Goal: Information Seeking & Learning: Compare options

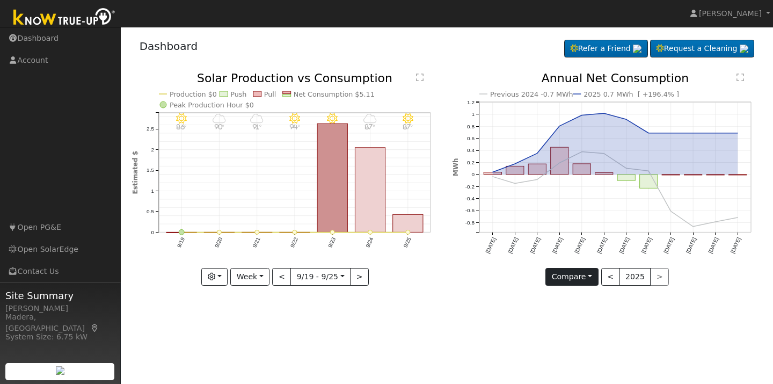
click at [593, 277] on button "Compare" at bounding box center [572, 277] width 53 height 18
click at [585, 313] on link "Current Year" at bounding box center [588, 314] width 84 height 15
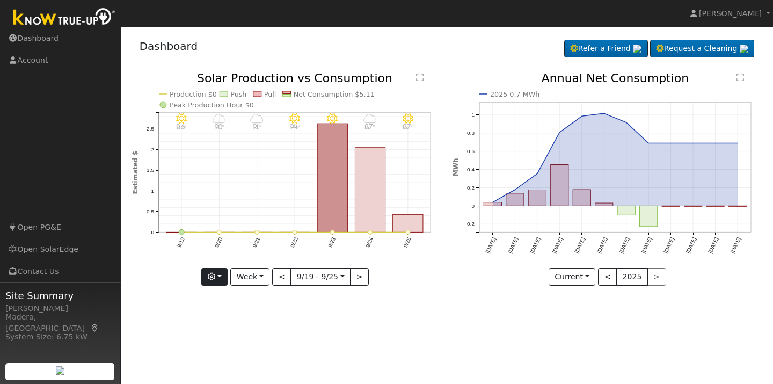
click at [221, 275] on button "button" at bounding box center [214, 277] width 26 height 18
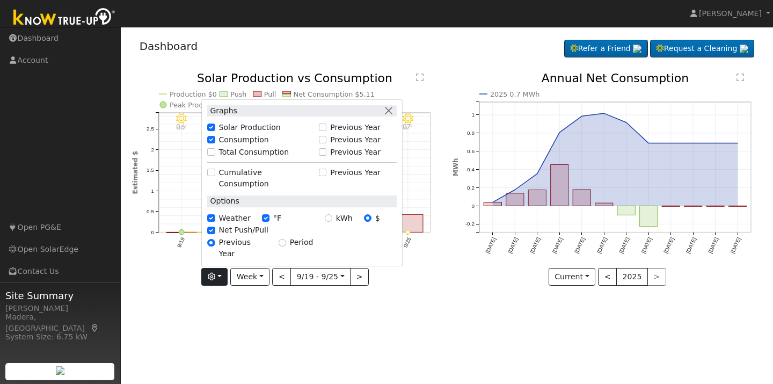
click at [214, 156] on input "Total Consumption" at bounding box center [211, 152] width 8 height 8
checkbox input "true"
click at [306, 328] on div "User Profile First name Last name Email Email Notifications No Emails No Emails…" at bounding box center [447, 205] width 652 height 357
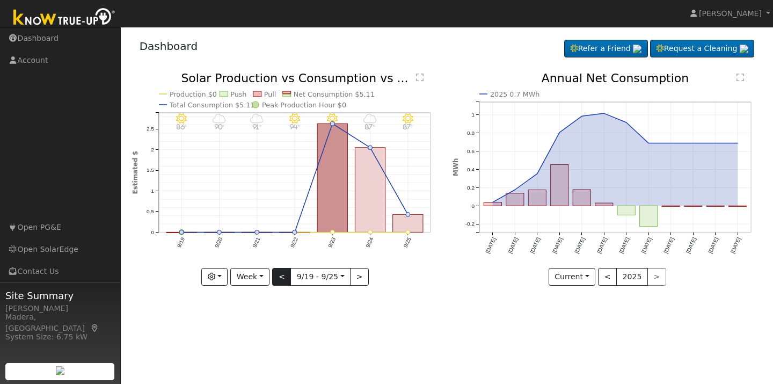
click at [282, 279] on button "<" at bounding box center [281, 277] width 19 height 18
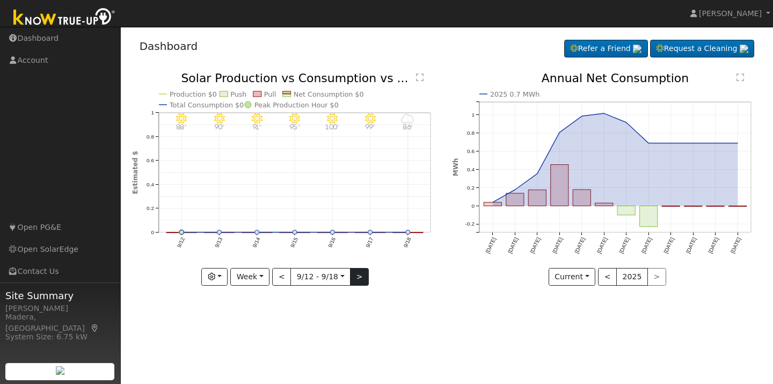
click at [357, 279] on button ">" at bounding box center [359, 277] width 19 height 18
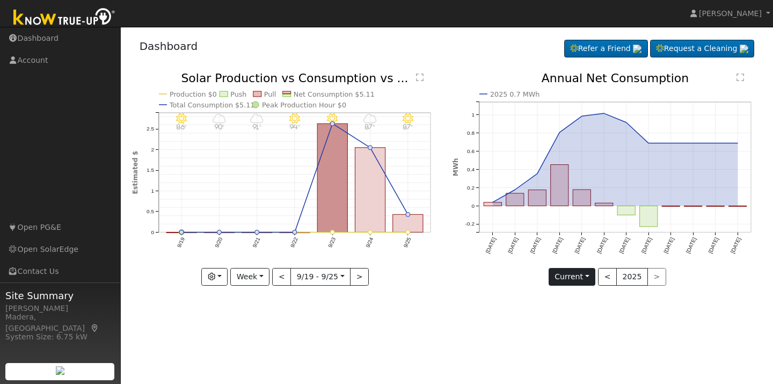
click at [592, 278] on button "Current" at bounding box center [572, 277] width 47 height 18
click at [574, 298] on link "Compare Previous" at bounding box center [591, 299] width 84 height 15
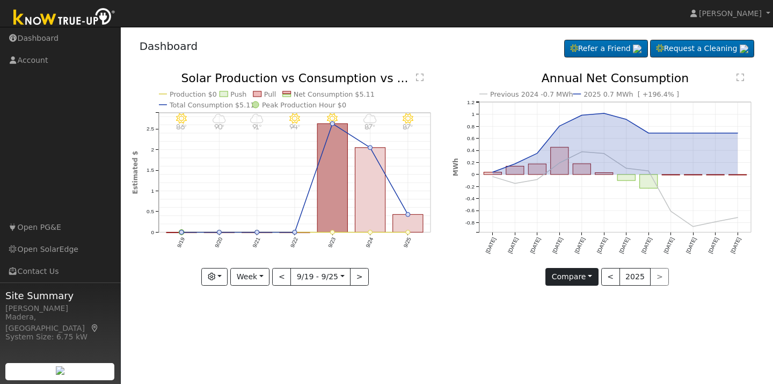
click at [594, 275] on button "Compare" at bounding box center [572, 277] width 53 height 18
click at [579, 314] on link "Current Year" at bounding box center [588, 314] width 84 height 15
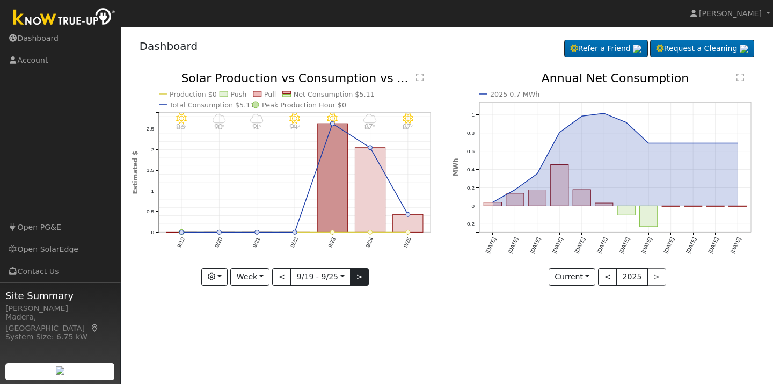
click at [362, 280] on button ">" at bounding box center [359, 277] width 19 height 18
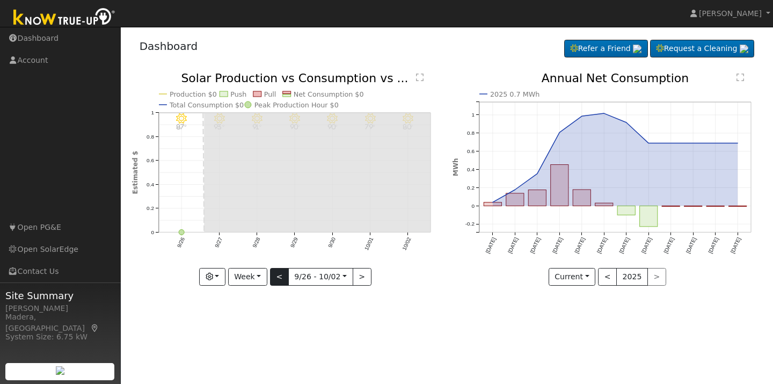
click at [284, 276] on button "<" at bounding box center [279, 277] width 19 height 18
type input "[DATE]"
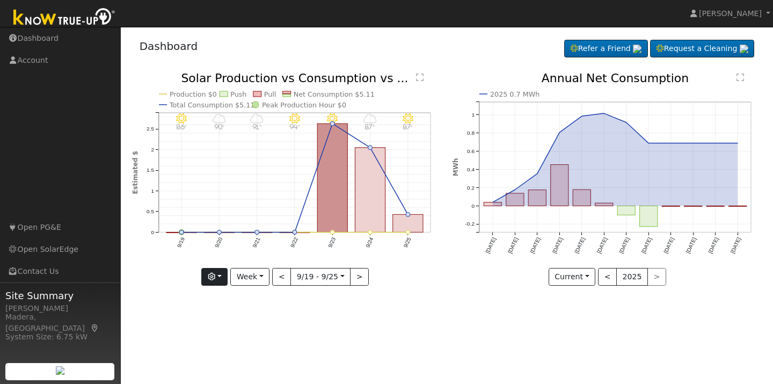
click at [223, 282] on button "button" at bounding box center [214, 277] width 26 height 18
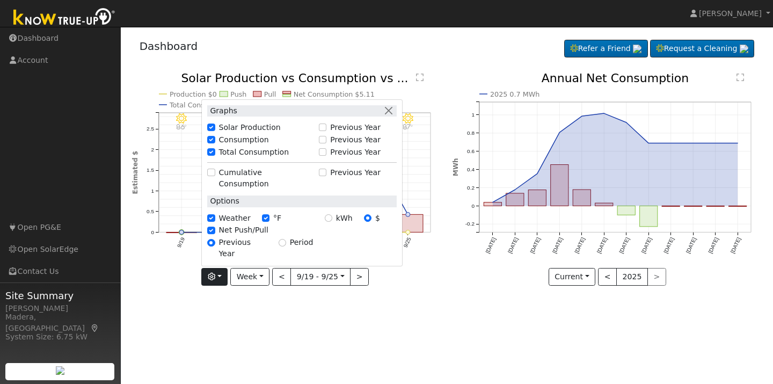
click at [215, 176] on input "Cumulative Consumption" at bounding box center [211, 173] width 8 height 8
checkbox input "true"
checkbox input "false"
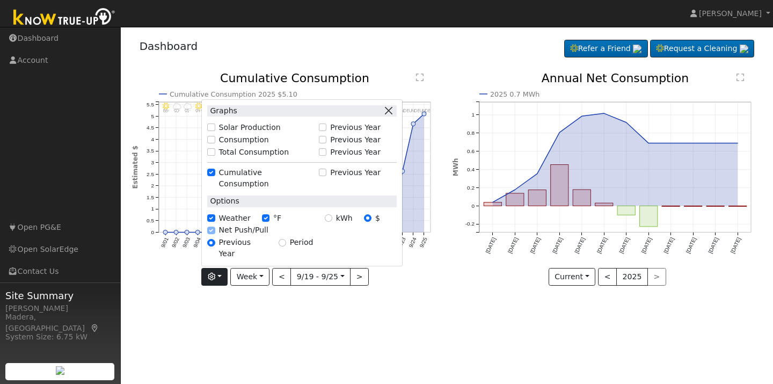
click at [391, 117] on button "button" at bounding box center [388, 110] width 11 height 11
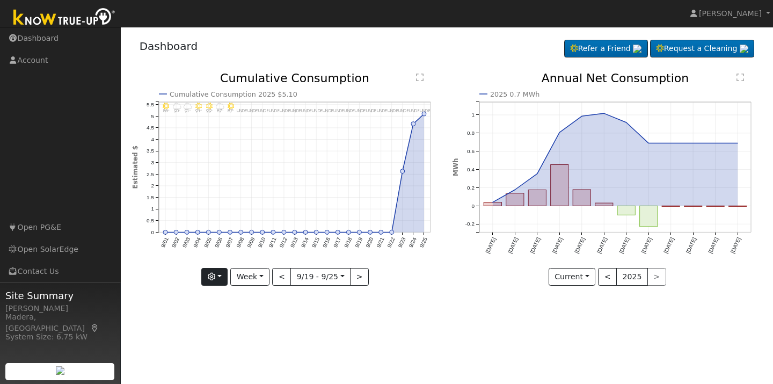
click at [224, 275] on button "button" at bounding box center [214, 277] width 26 height 18
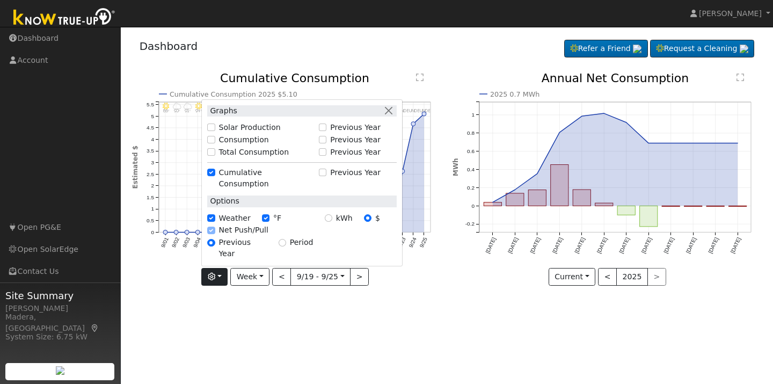
click at [213, 176] on input "Cumulative Consumption" at bounding box center [211, 173] width 8 height 8
checkbox input "false"
checkbox input "true"
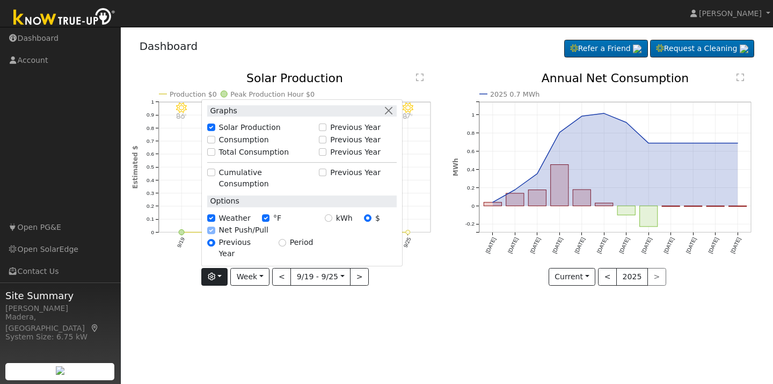
click at [148, 295] on div "9/25 - MostlyClear 87° 9/24 - MostlyCloudy 87° 9/23 - Clear 99° 9/22 - Clear 94…" at bounding box center [286, 186] width 321 height 229
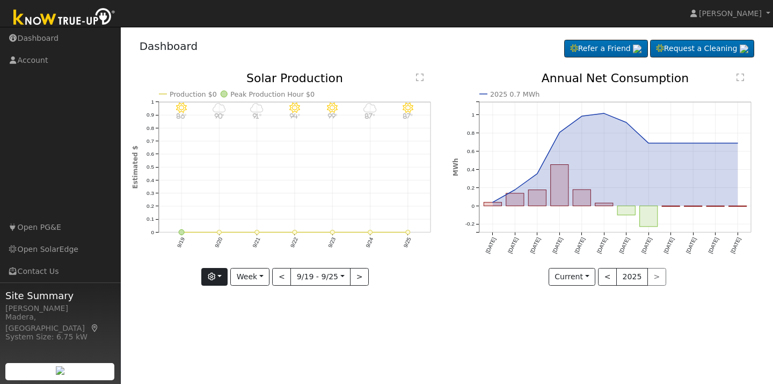
click at [226, 280] on button "button" at bounding box center [214, 277] width 26 height 18
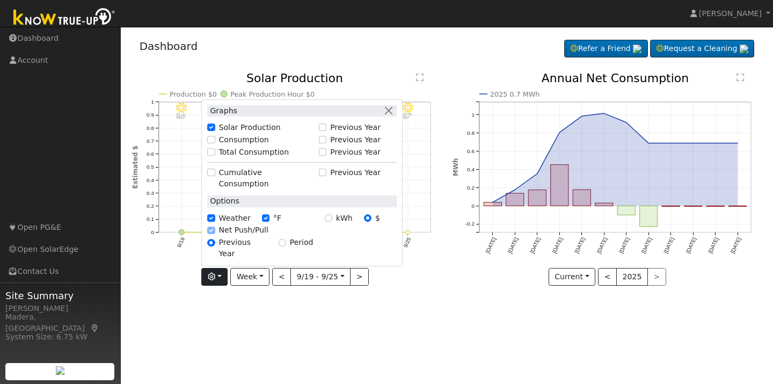
click at [213, 143] on input "Consumption" at bounding box center [211, 140] width 8 height 8
checkbox input "true"
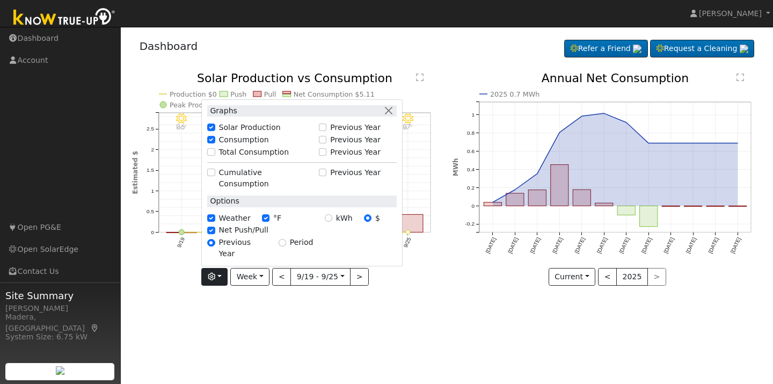
click at [214, 156] on input "Total Consumption" at bounding box center [211, 152] width 8 height 8
checkbox input "true"
click at [215, 328] on div "User Profile First name Last name Email Email Notifications No Emails No Emails…" at bounding box center [447, 205] width 652 height 357
